Goal: Information Seeking & Learning: Find specific fact

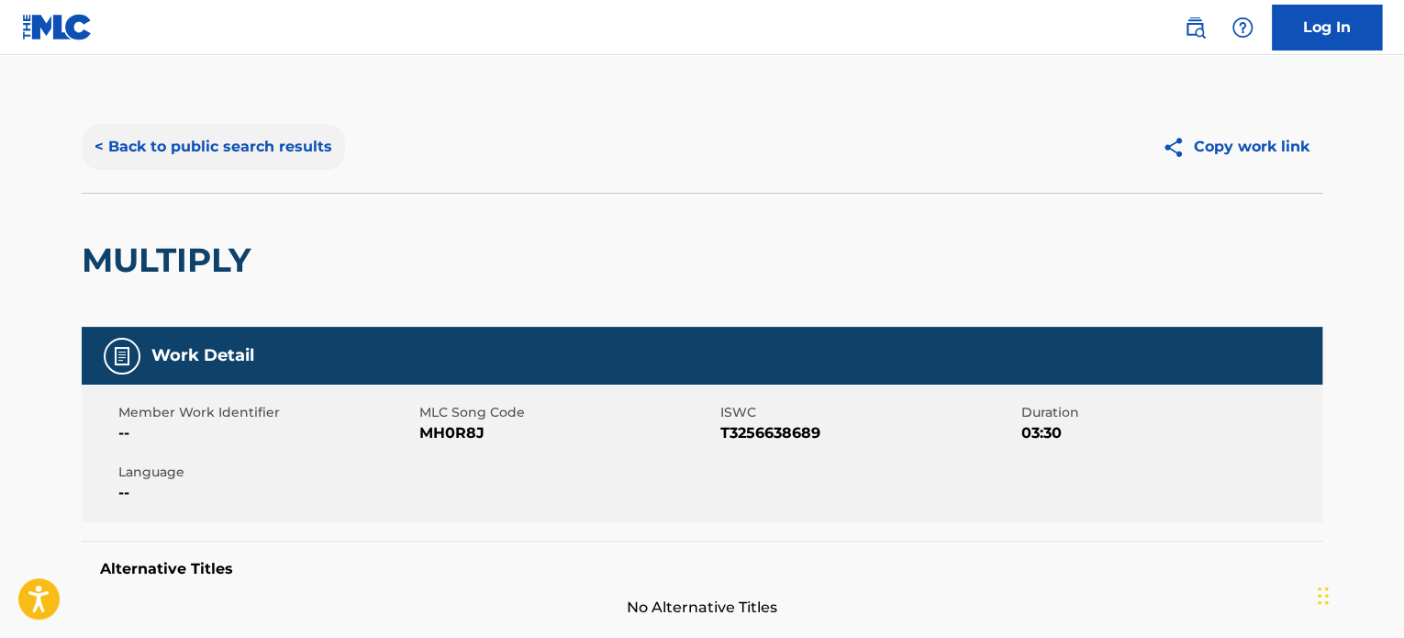
click at [290, 151] on button "< Back to public search results" at bounding box center [213, 147] width 263 height 46
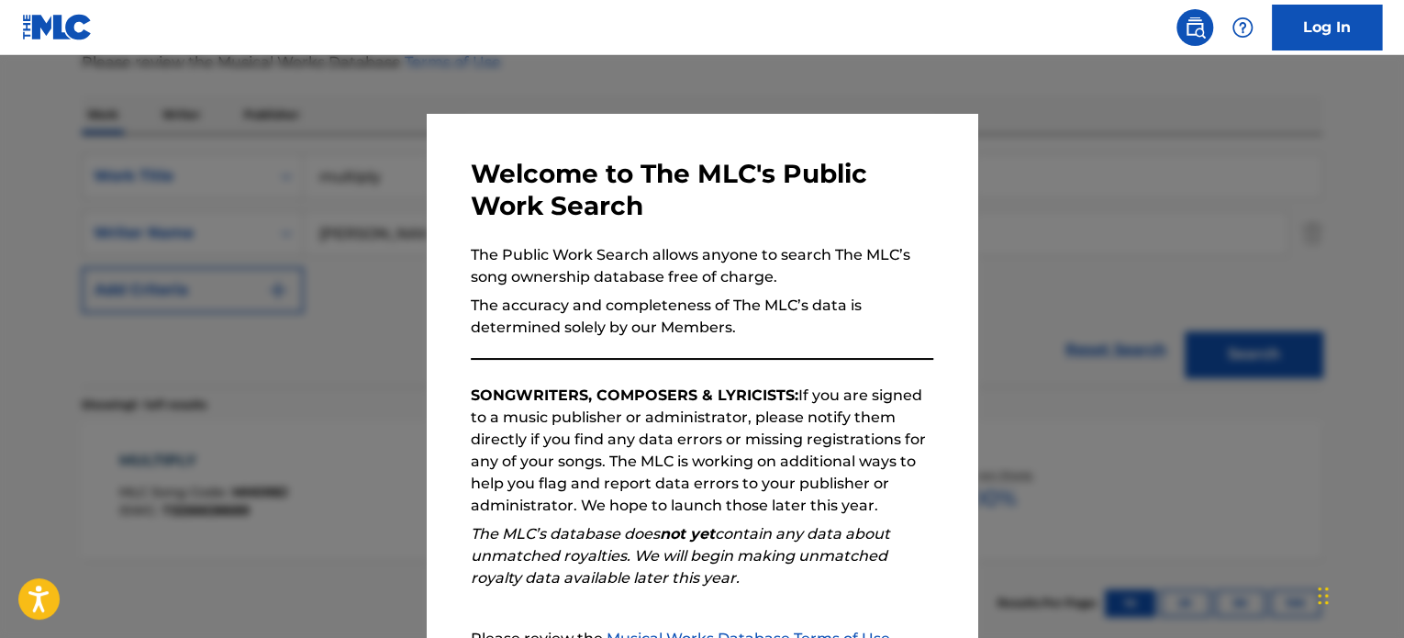
click at [290, 179] on div at bounding box center [702, 374] width 1404 height 638
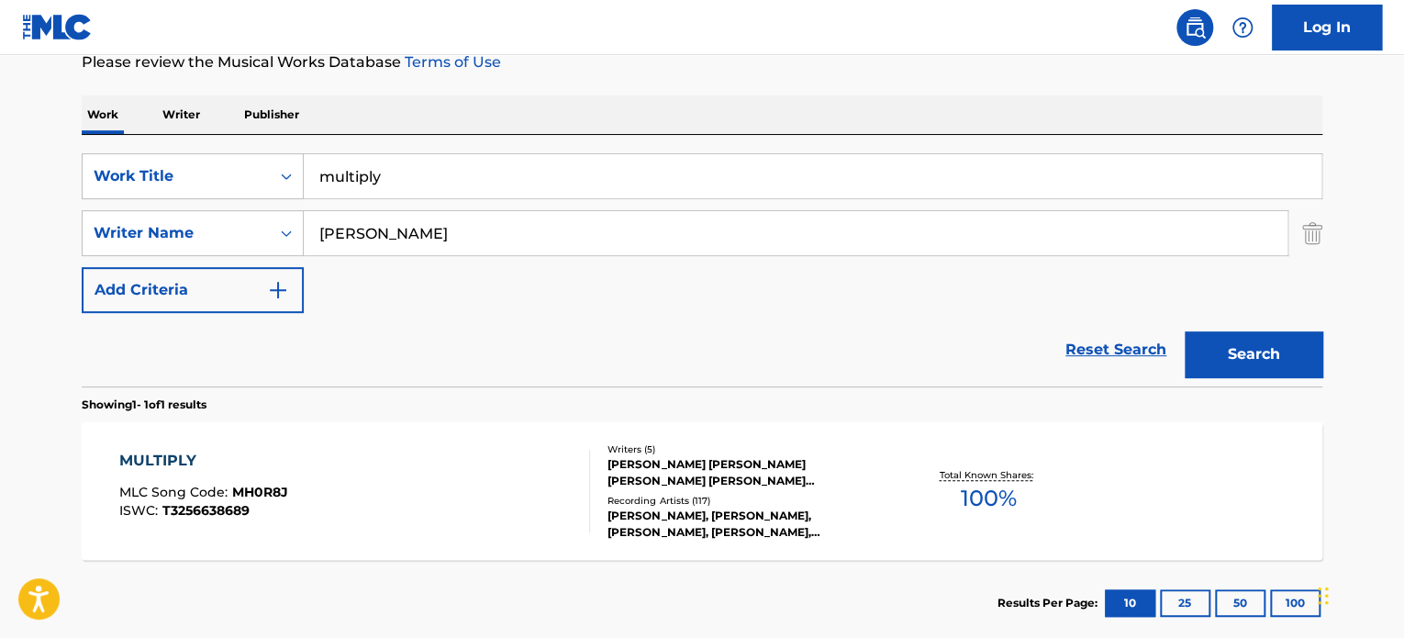
drag, startPoint x: 382, startPoint y: 173, endPoint x: 147, endPoint y: 150, distance: 236.1
click at [147, 150] on div "SearchWithCriteria8244ac94-2410-4da2-bd3e-15cc6d1424a7 Work Title multiply Sear…" at bounding box center [702, 260] width 1240 height 251
type input "big money"
type input "[PERSON_NAME]"
click at [1184, 331] on button "Search" at bounding box center [1253, 354] width 138 height 46
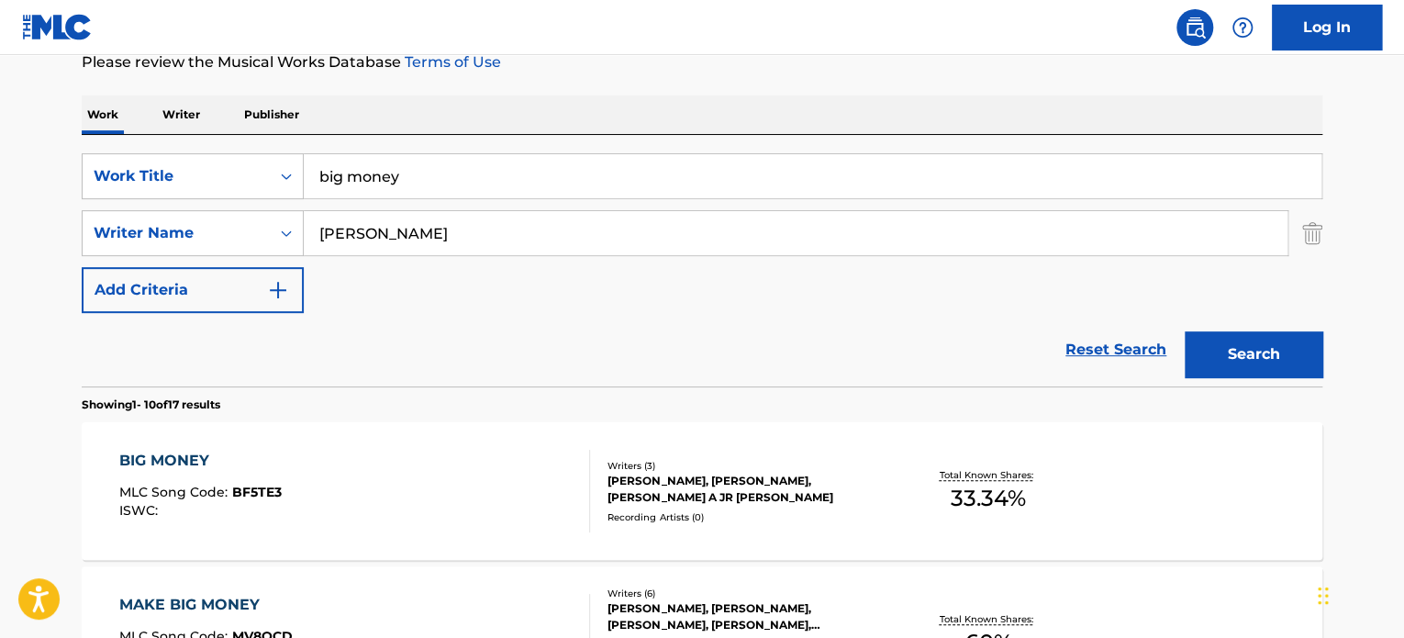
click at [183, 454] on div "BIG MONEY" at bounding box center [200, 461] width 162 height 22
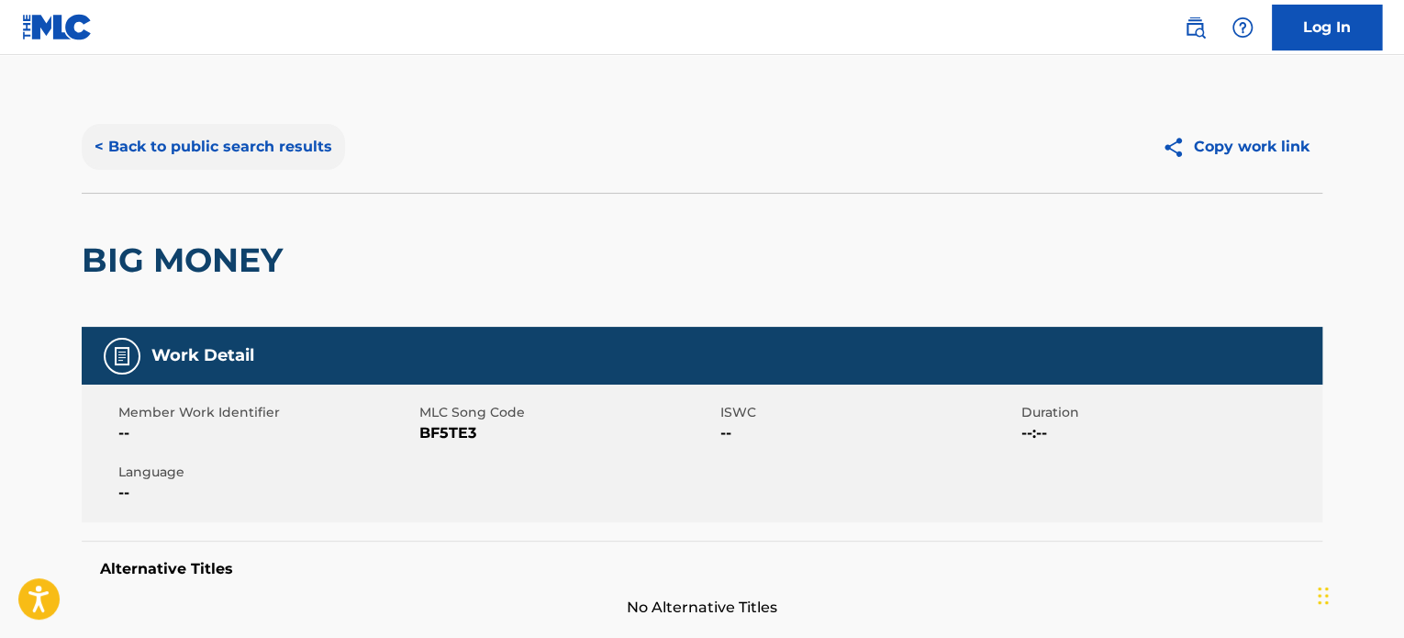
click at [222, 138] on button "< Back to public search results" at bounding box center [213, 147] width 263 height 46
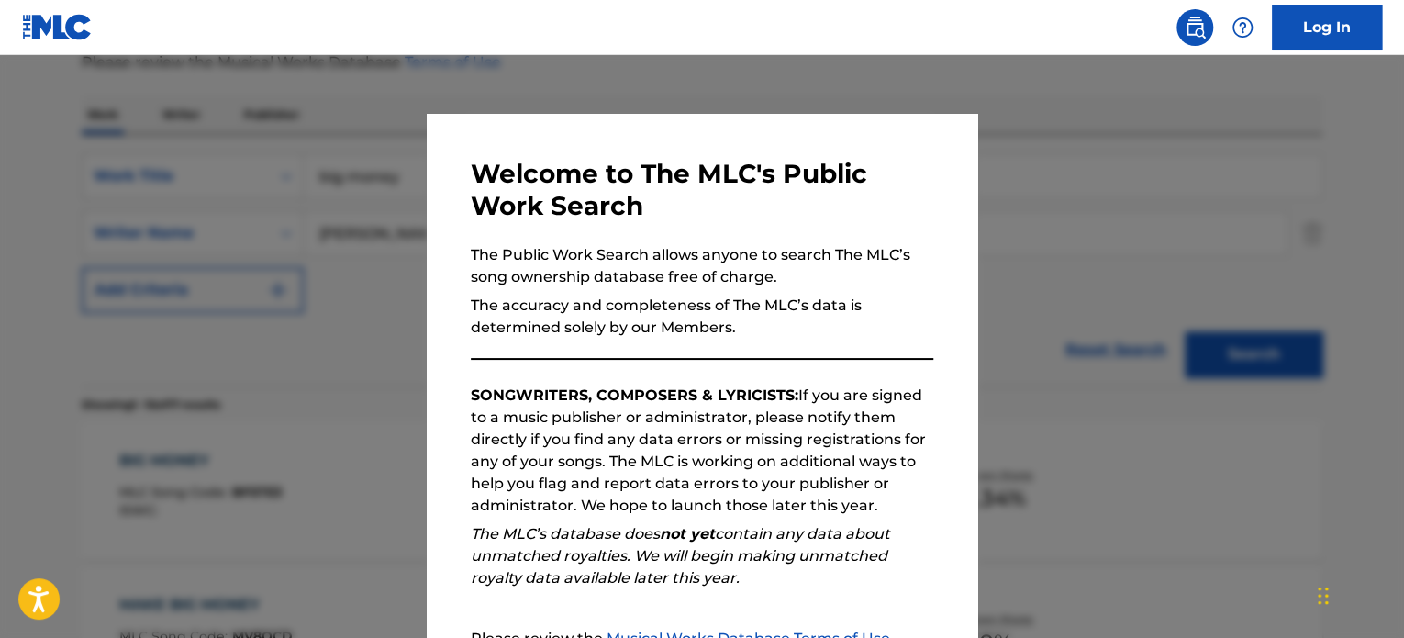
click at [228, 144] on div at bounding box center [702, 374] width 1404 height 638
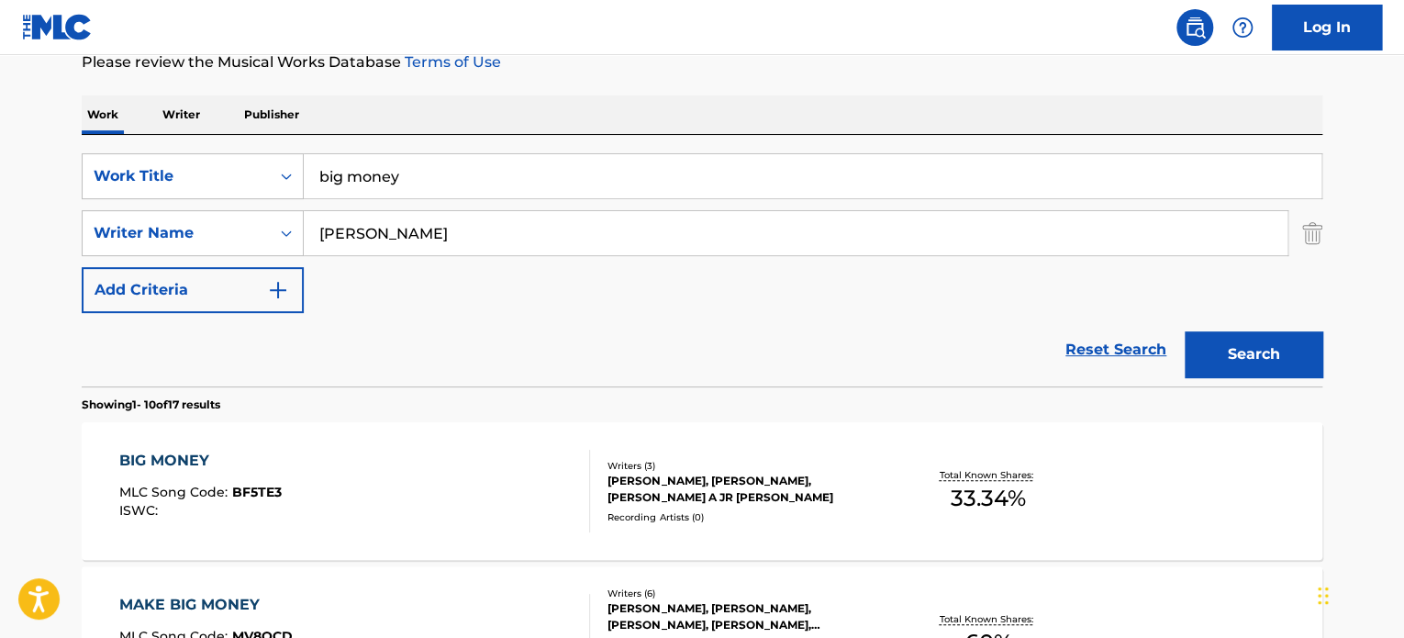
drag, startPoint x: 396, startPoint y: 179, endPoint x: 161, endPoint y: 145, distance: 238.2
click at [161, 145] on div "SearchWithCriteria8244ac94-2410-4da2-bd3e-15cc6d1424a7 Work Title big money Sea…" at bounding box center [702, 260] width 1240 height 251
type input "congratulations"
type input "[PERSON_NAME]"
click at [1184, 331] on button "Search" at bounding box center [1253, 354] width 138 height 46
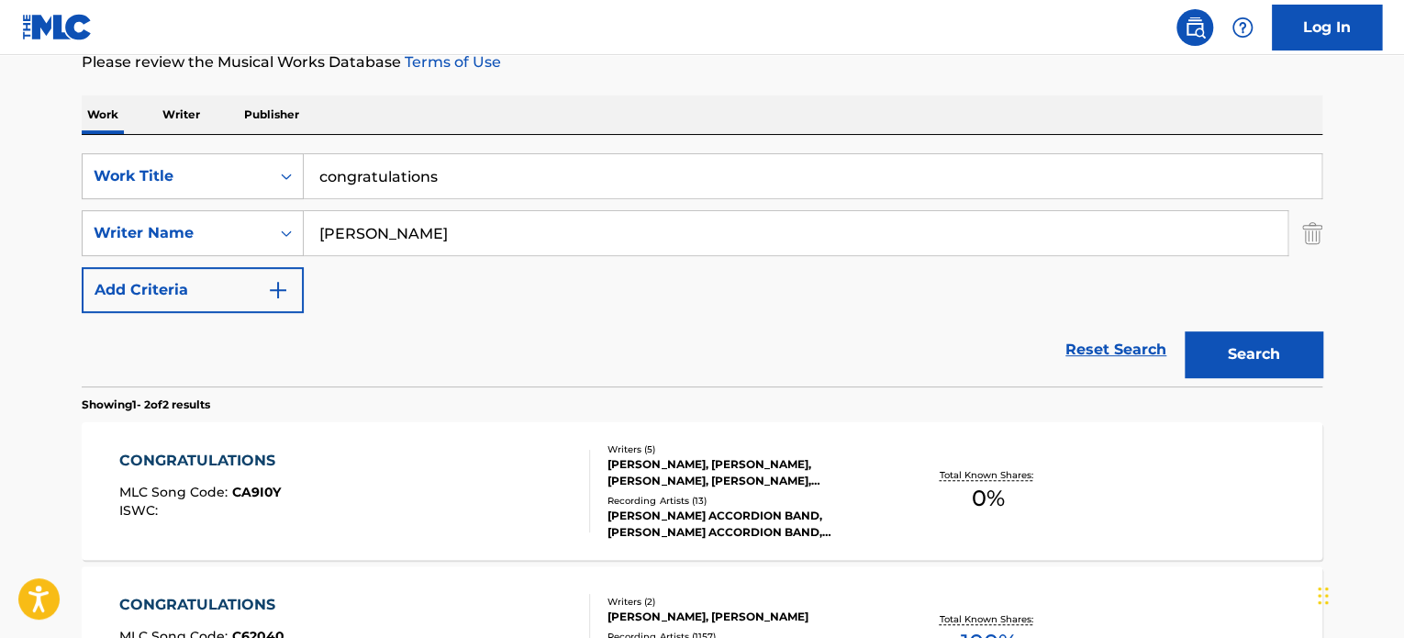
click at [207, 458] on div "CONGRATULATIONS" at bounding box center [201, 461] width 165 height 22
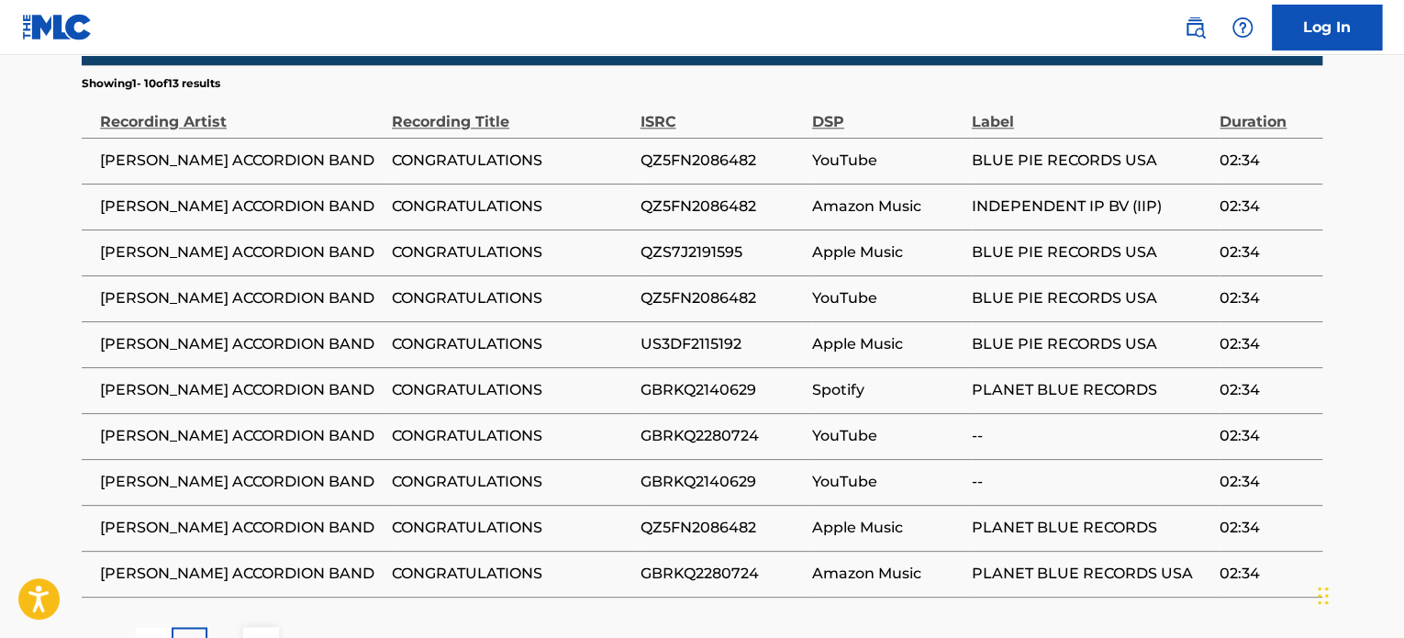
scroll to position [1171, 0]
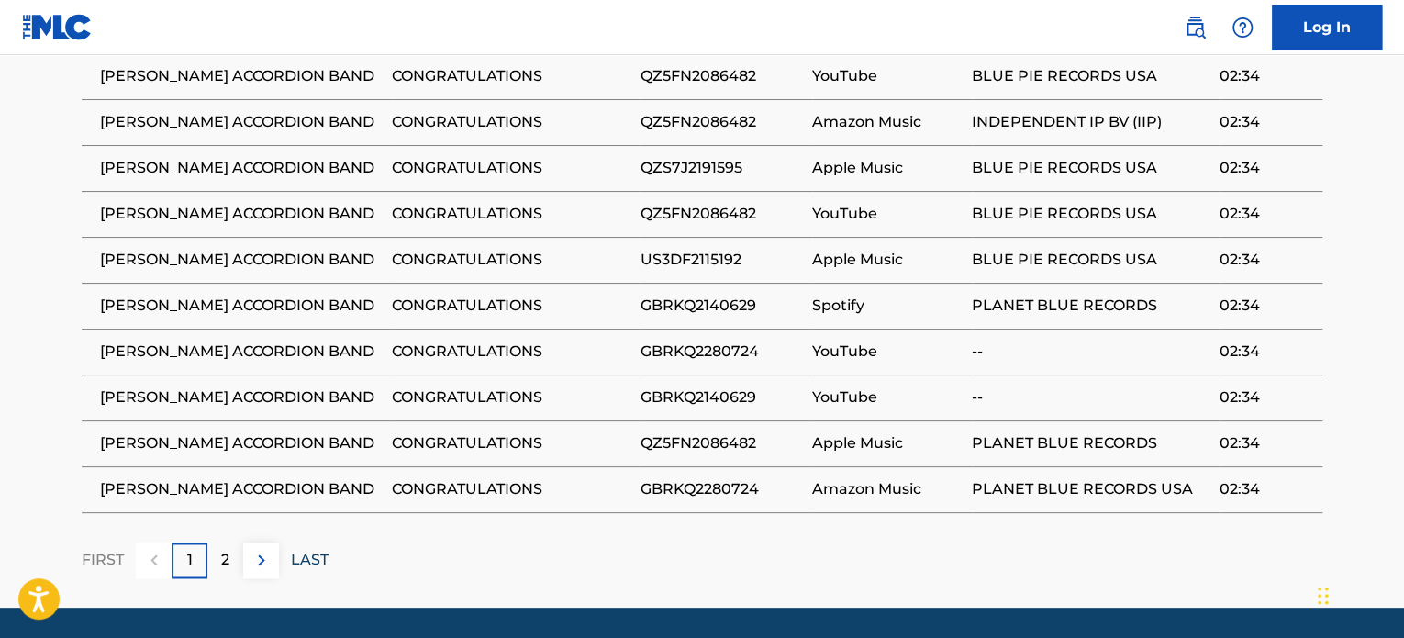
click at [305, 557] on p "LAST" at bounding box center [310, 560] width 38 height 22
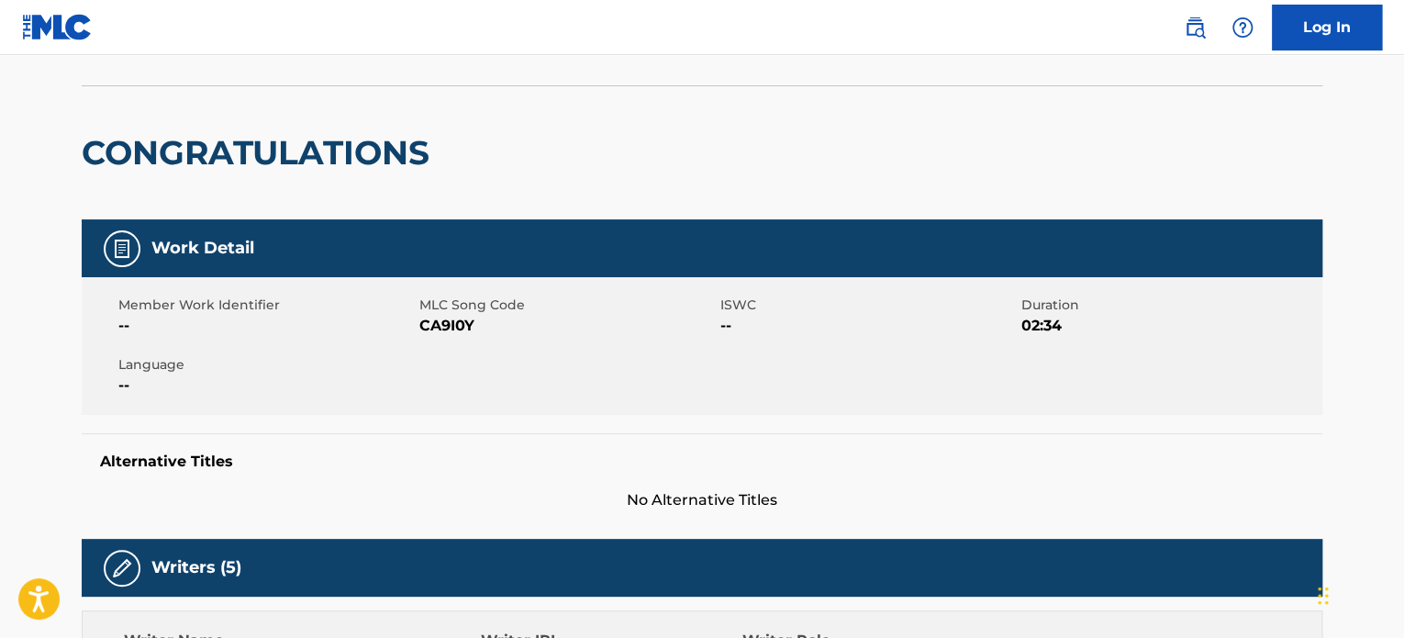
scroll to position [105, 0]
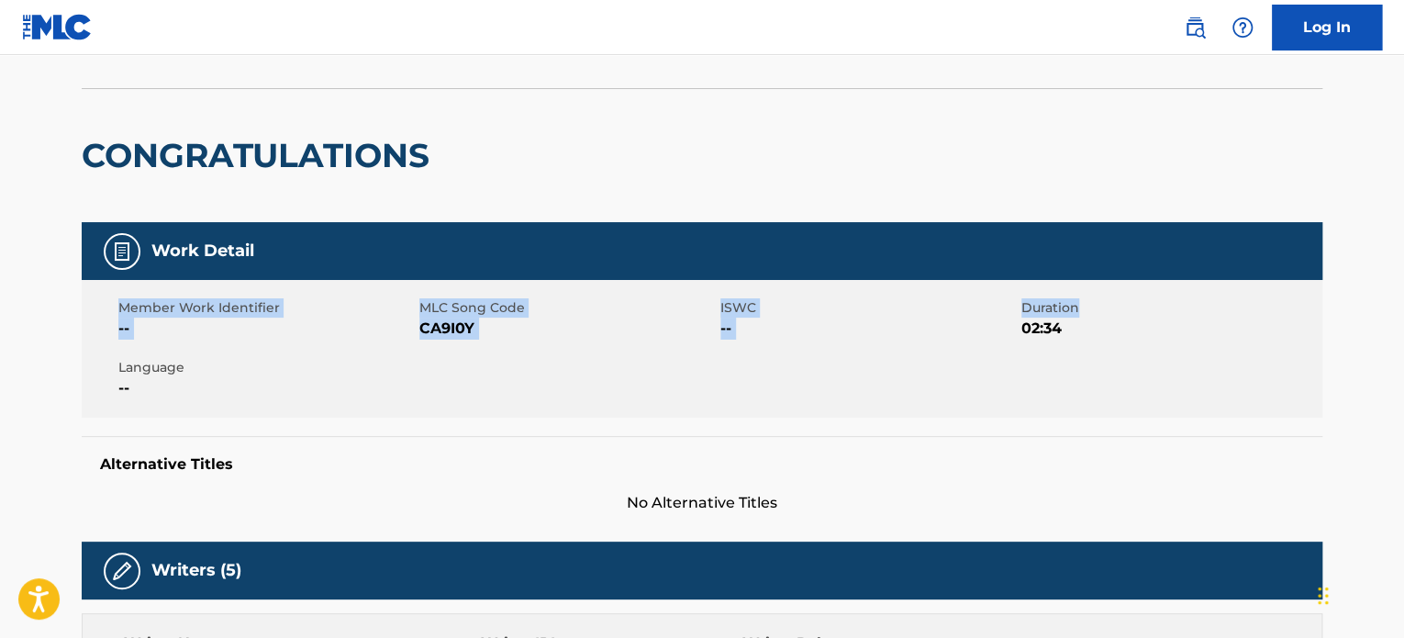
drag, startPoint x: 1401, startPoint y: 261, endPoint x: 1400, endPoint y: 301, distance: 40.4
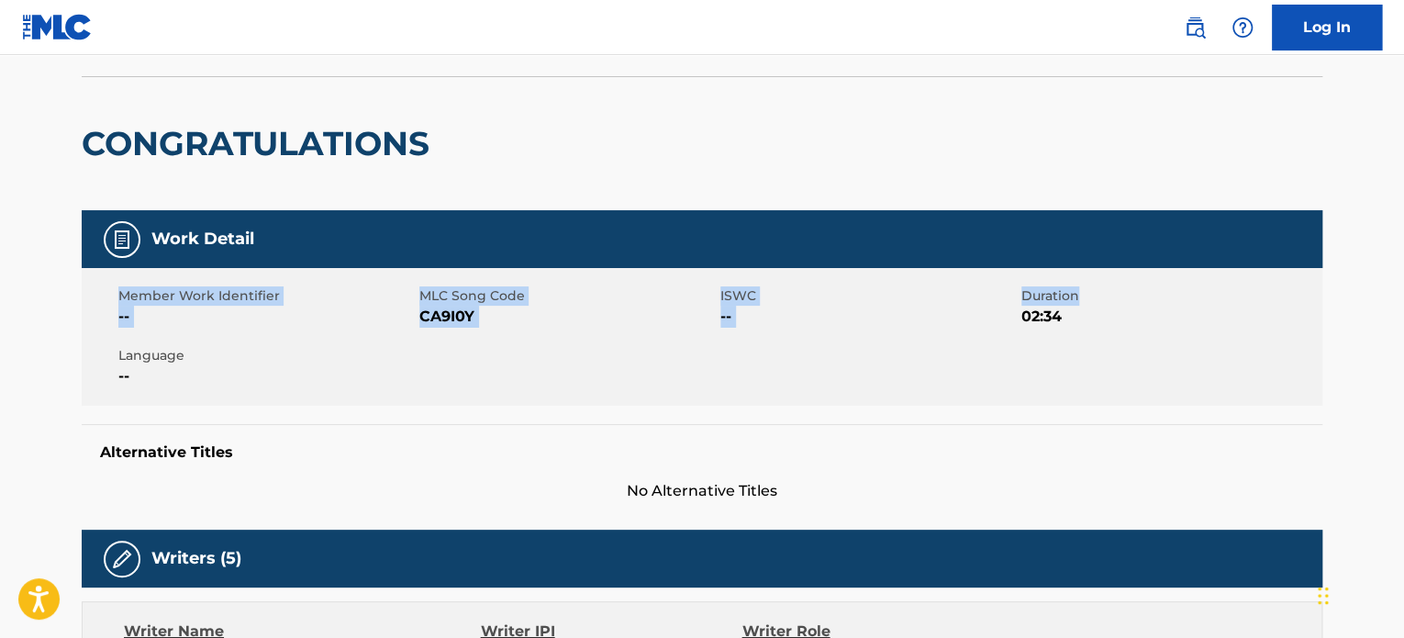
scroll to position [0, 0]
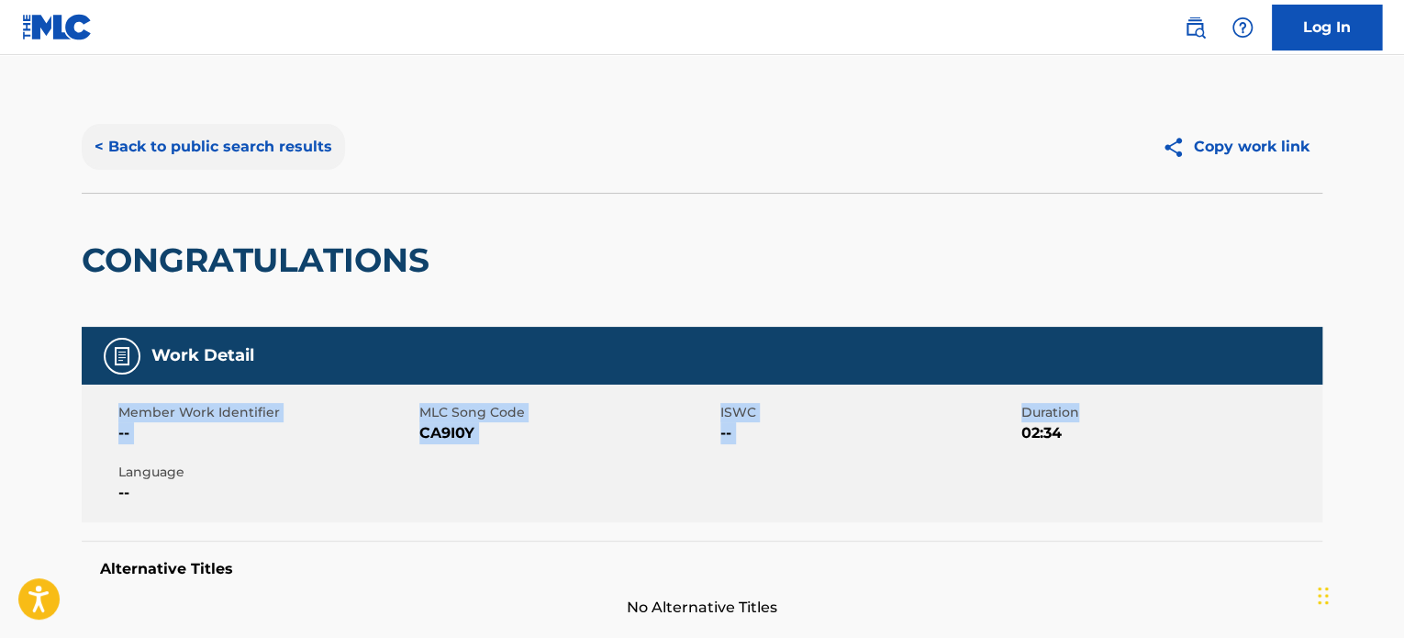
click at [261, 153] on button "< Back to public search results" at bounding box center [213, 147] width 263 height 46
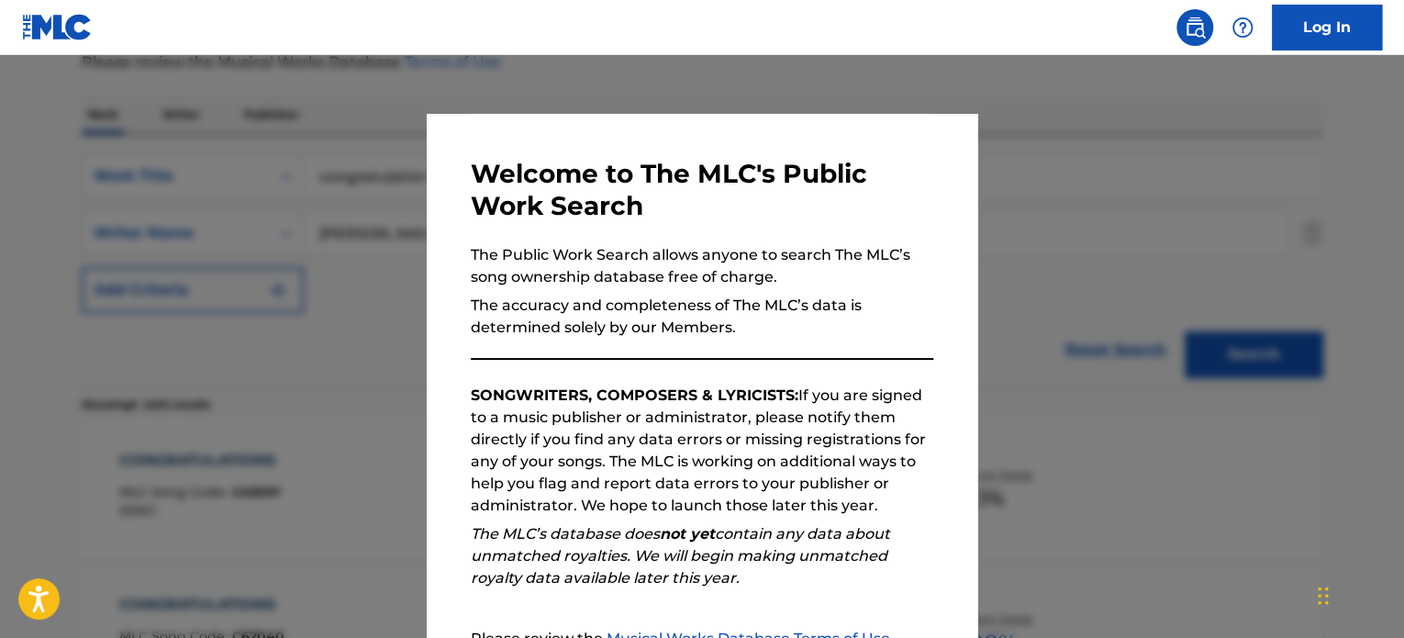
click at [303, 137] on div at bounding box center [702, 374] width 1404 height 638
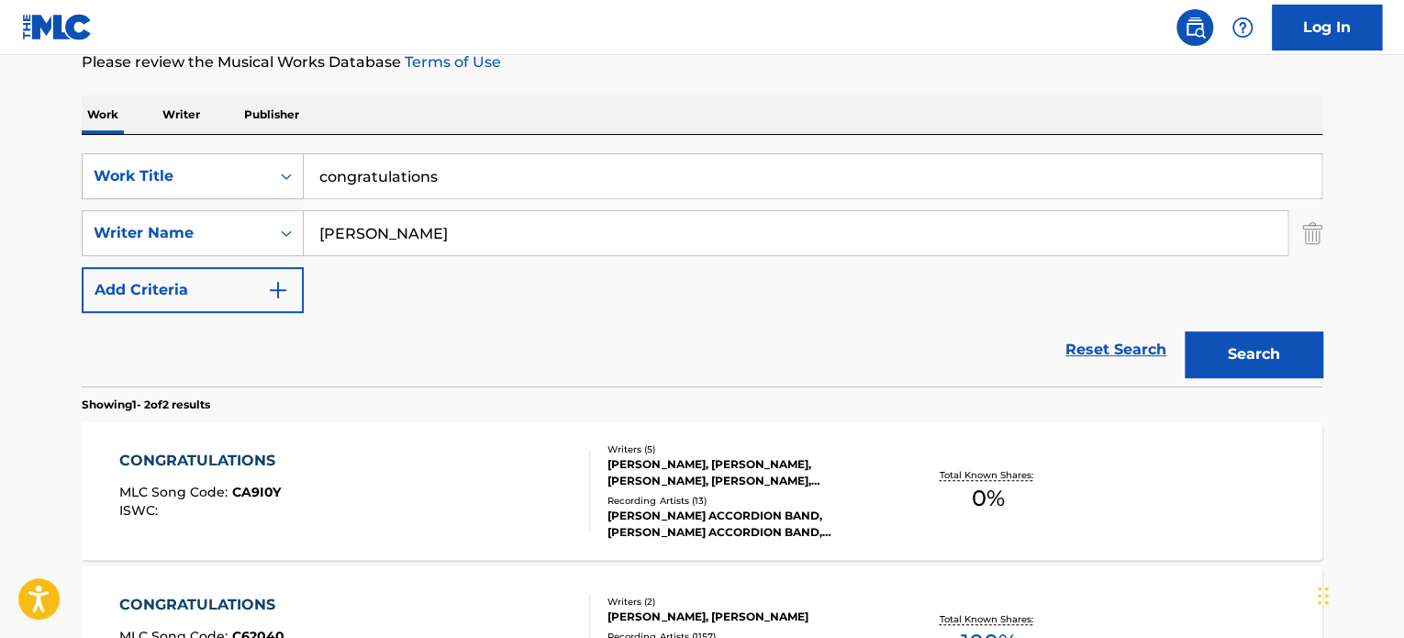
drag, startPoint x: 480, startPoint y: 177, endPoint x: 36, endPoint y: 168, distance: 444.1
click at [36, 168] on main "The MLC Public Work Search The accuracy and completeness of The MLC's data is d…" at bounding box center [702, 299] width 1404 height 999
type input "everybody scream"
type input "[PERSON_NAME]"
click at [1184, 331] on button "Search" at bounding box center [1253, 354] width 138 height 46
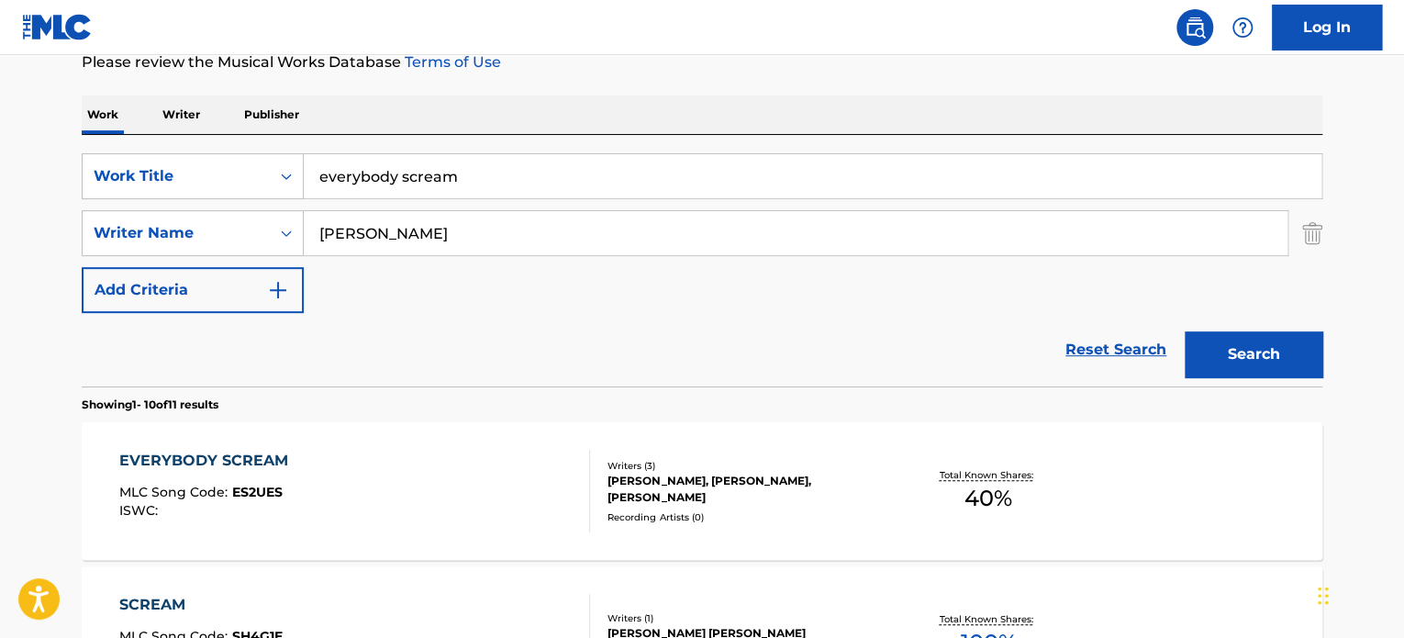
click at [260, 456] on div "EVERYBODY SCREAM" at bounding box center [208, 461] width 178 height 22
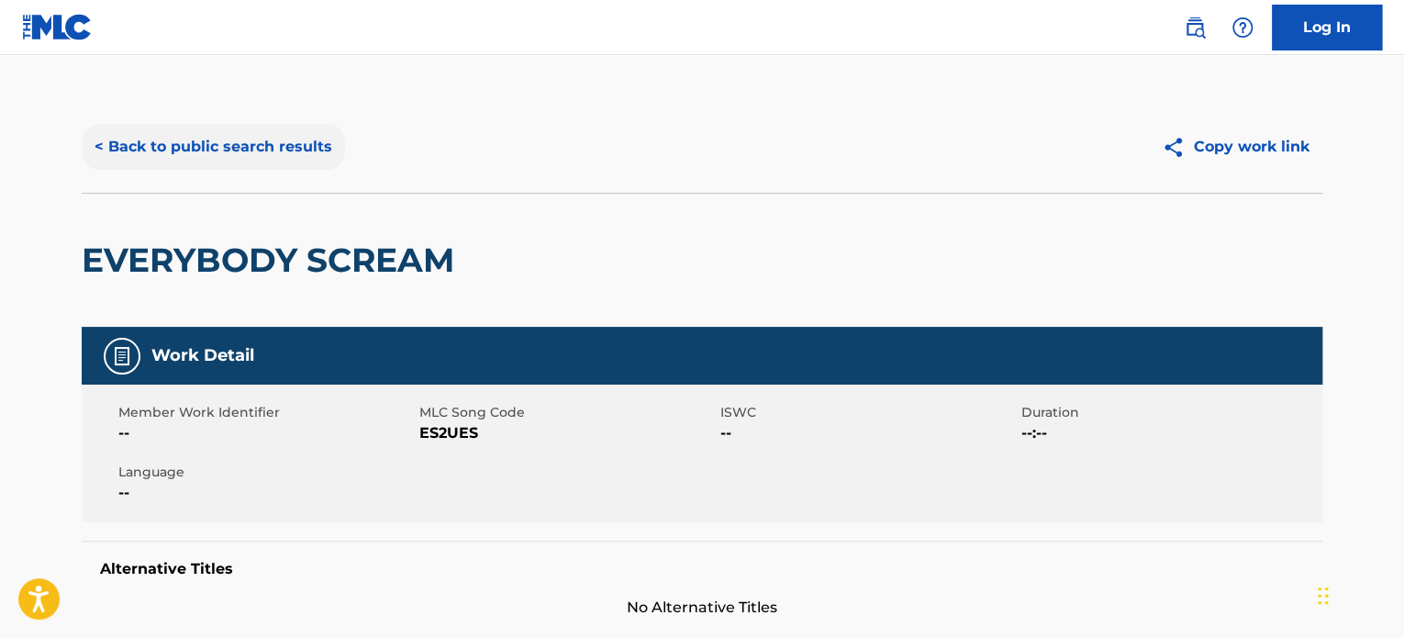
click at [304, 151] on button "< Back to public search results" at bounding box center [213, 147] width 263 height 46
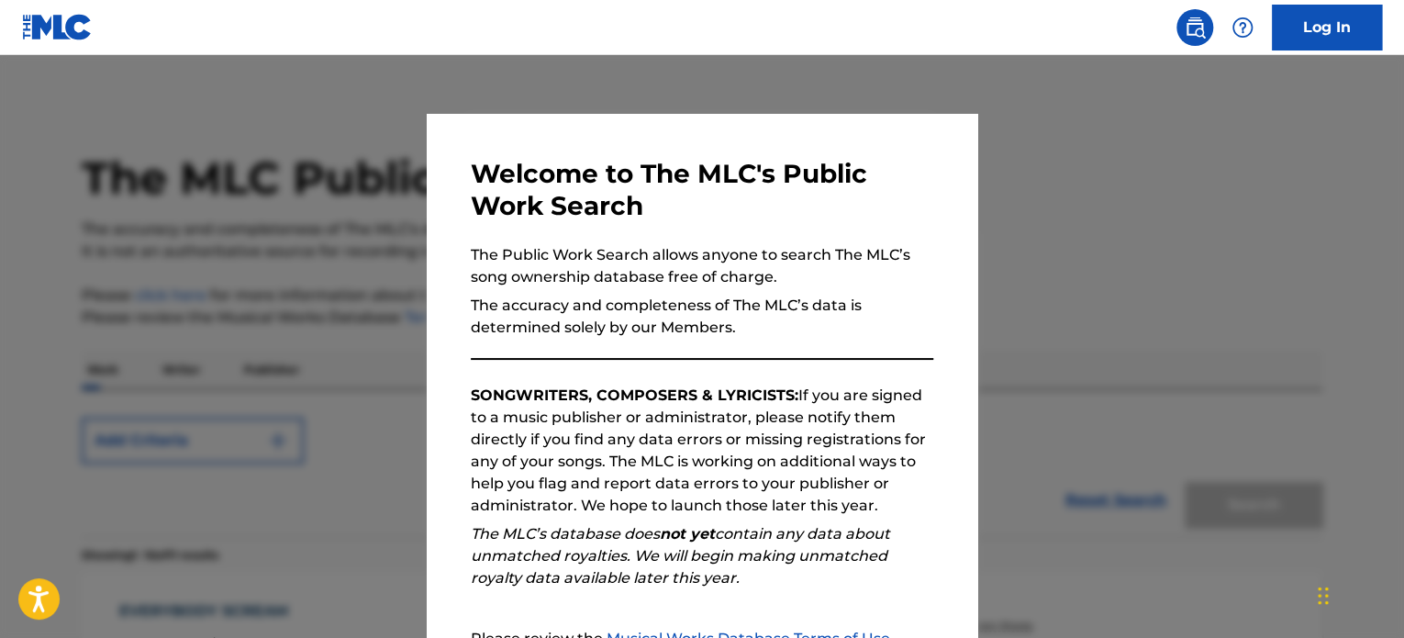
scroll to position [255, 0]
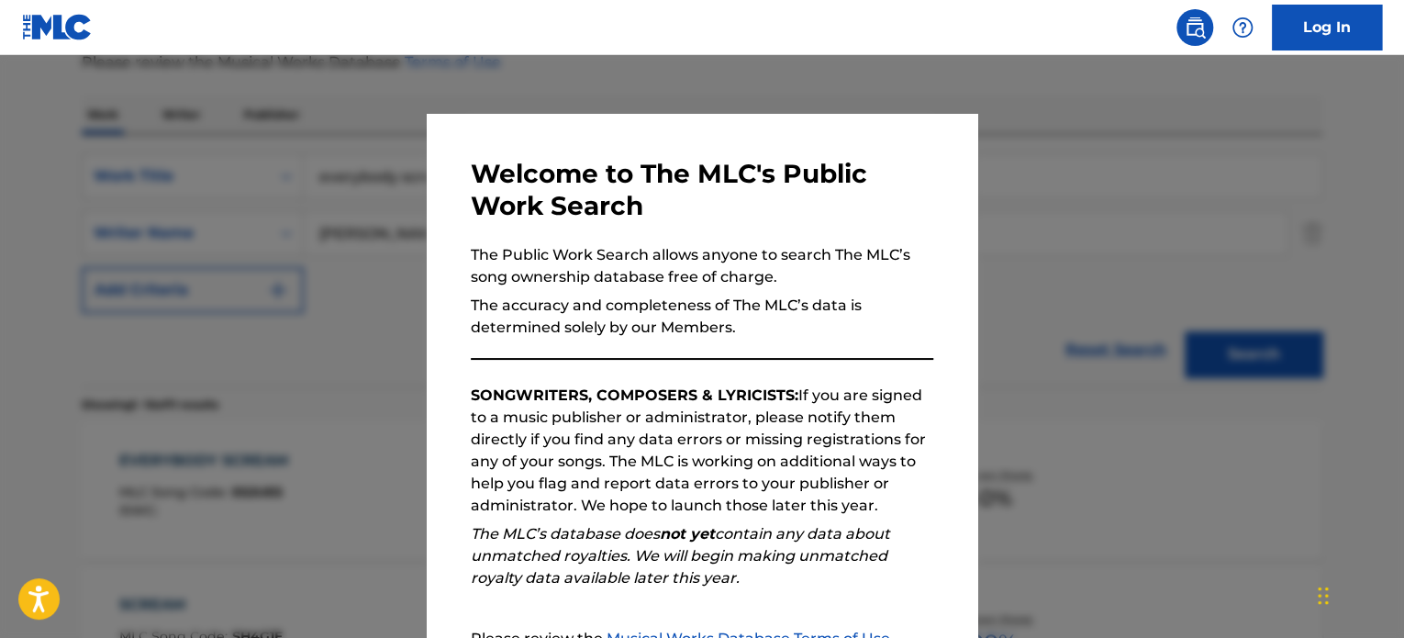
click at [341, 241] on div at bounding box center [702, 374] width 1404 height 638
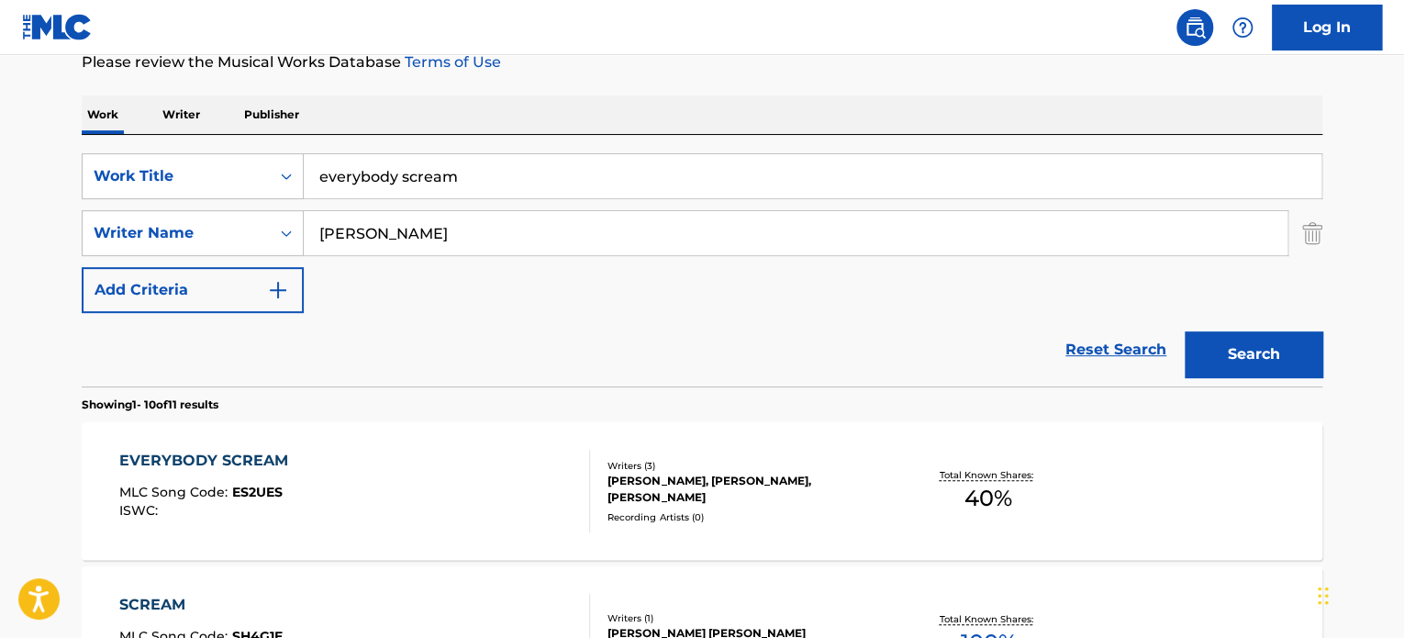
drag, startPoint x: 488, startPoint y: 171, endPoint x: 0, endPoint y: 165, distance: 488.1
type input "middle schooler"
type input "[PERSON_NAME]"
click at [1184, 331] on button "Search" at bounding box center [1253, 354] width 138 height 46
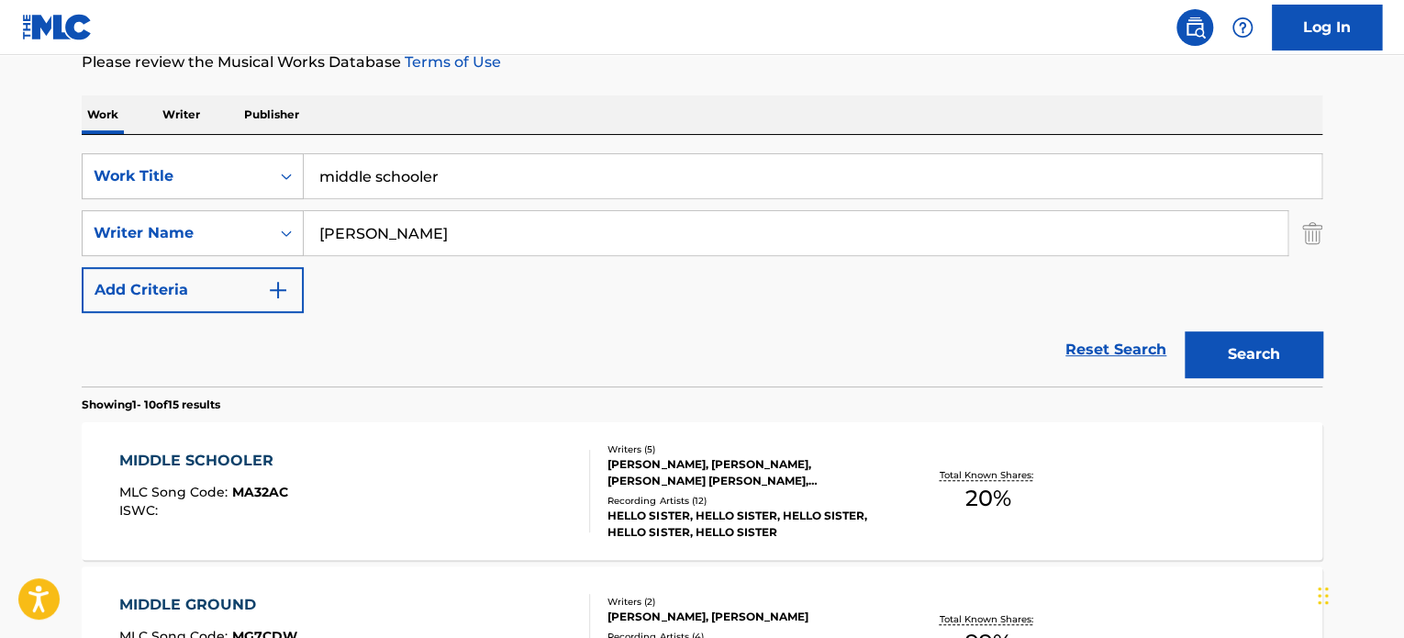
click at [206, 457] on div "MIDDLE SCHOOLER" at bounding box center [203, 461] width 169 height 22
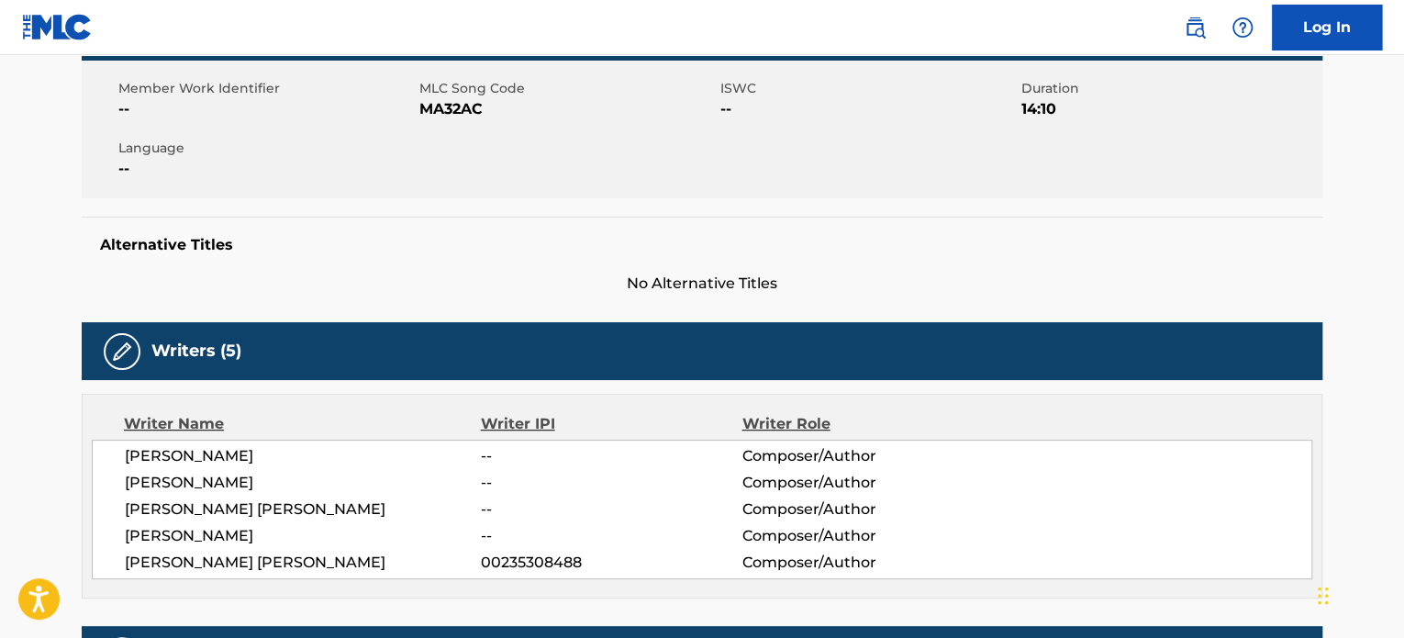
scroll to position [78, 0]
